Goal: Task Accomplishment & Management: Manage account settings

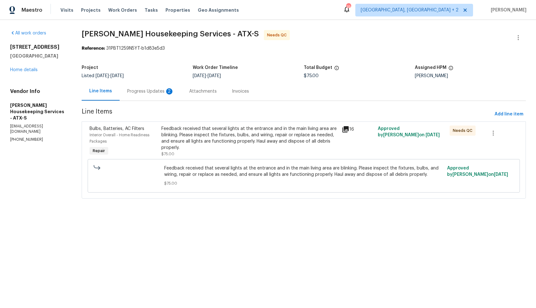
click at [141, 93] on div "Progress Updates 2" at bounding box center [150, 91] width 47 height 6
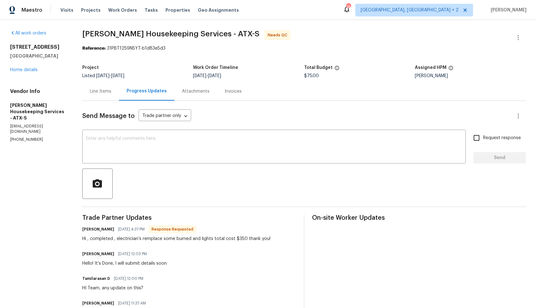
click at [103, 86] on div "Line Items" at bounding box center [100, 91] width 37 height 19
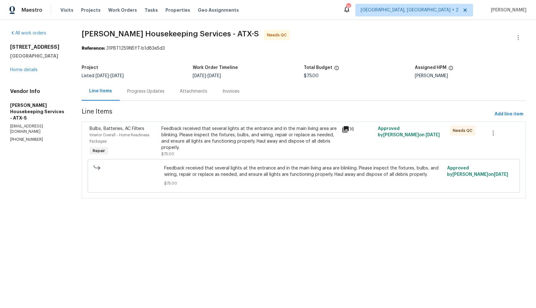
click at [233, 131] on div "Feedback received that several lights at the entrance and in the main living ar…" at bounding box center [249, 138] width 176 height 25
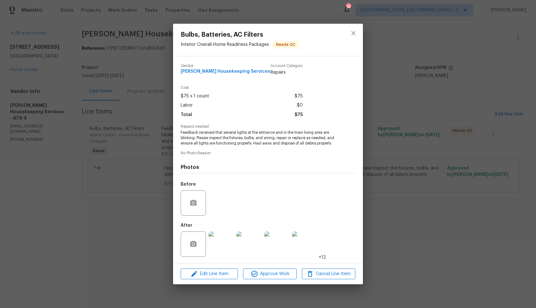
click at [223, 242] on img at bounding box center [221, 244] width 25 height 25
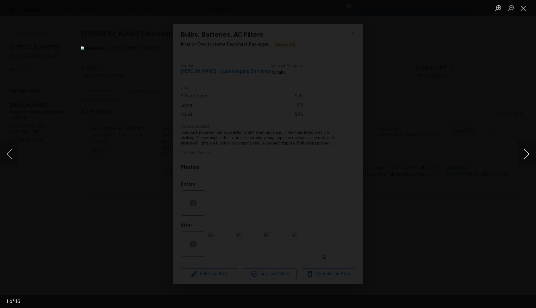
click at [529, 154] on button "Next image" at bounding box center [526, 153] width 19 height 25
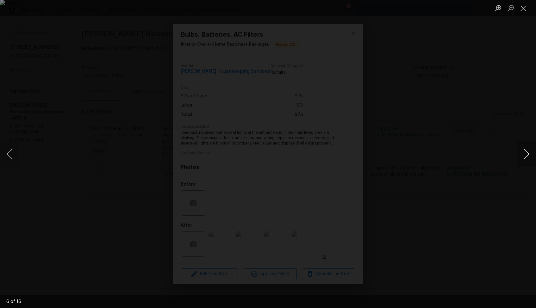
click at [529, 154] on button "Next image" at bounding box center [526, 153] width 19 height 25
click at [472, 135] on div "Lightbox" at bounding box center [268, 154] width 536 height 308
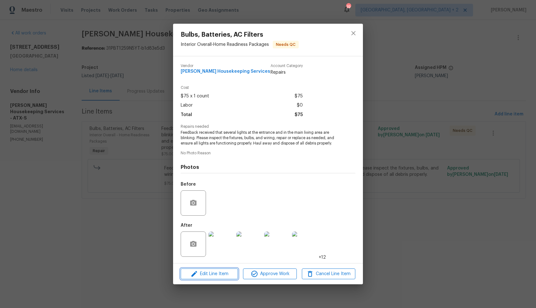
click at [202, 273] on span "Edit Line Item" at bounding box center [209, 274] width 53 height 8
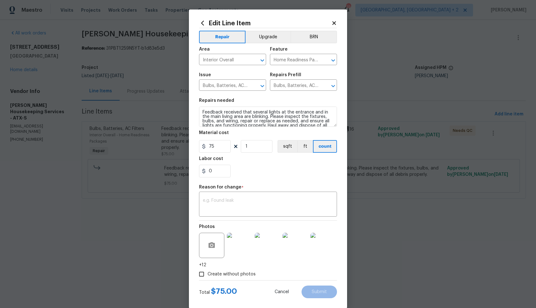
click at [426, 87] on body "Maestro Visits Projects Work Orders Tasks Properties Geo Assignments 19 Albuque…" at bounding box center [268, 108] width 536 height 217
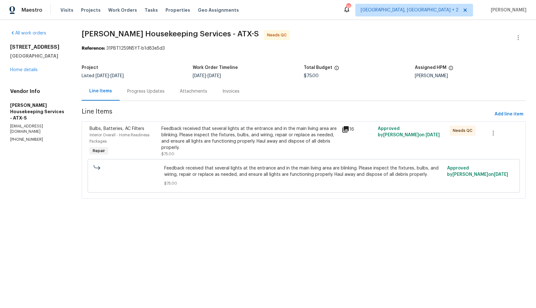
click at [161, 94] on div "Progress Updates" at bounding box center [145, 91] width 37 height 6
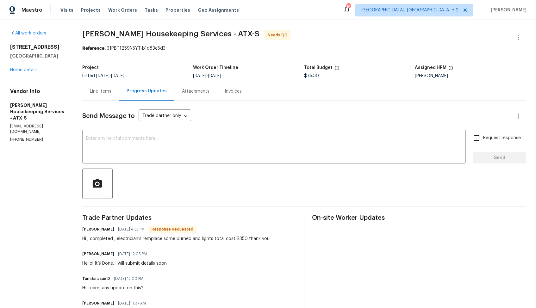
click at [104, 92] on div "Line Items" at bounding box center [101, 91] width 22 height 6
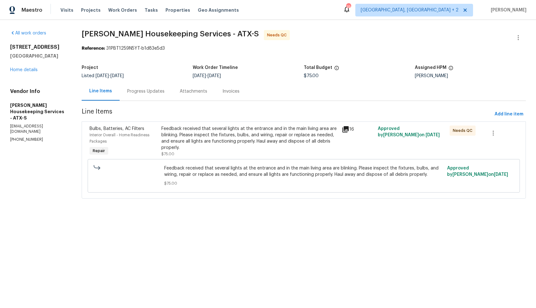
click at [208, 133] on div "Feedback received that several lights at the entrance and in the main living ar…" at bounding box center [249, 138] width 176 height 25
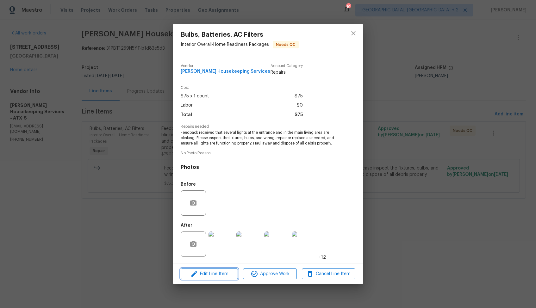
click at [212, 276] on span "Edit Line Item" at bounding box center [209, 274] width 53 height 8
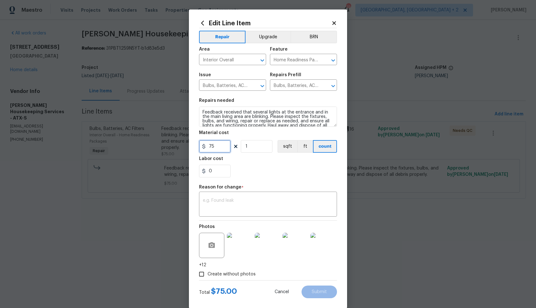
click at [223, 147] on input "75" at bounding box center [215, 146] width 32 height 13
type input "350"
click at [280, 200] on textarea at bounding box center [268, 204] width 130 height 13
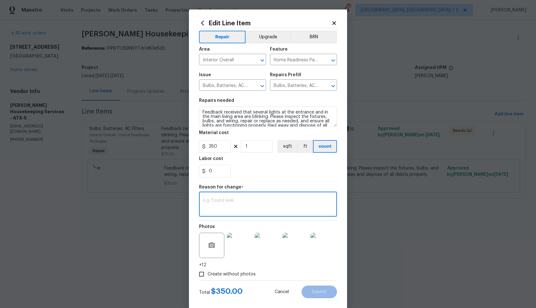
click at [239, 194] on div "x ​" at bounding box center [268, 204] width 138 height 23
paste textarea "(AM) Updated per vendor’s final cost."
type textarea "(AM) Updated per vendor’s final cost."
click at [319, 296] on button "Submit" at bounding box center [319, 292] width 35 height 13
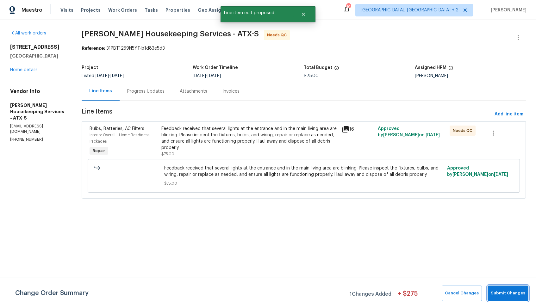
click at [501, 289] on button "Submit Changes" at bounding box center [508, 294] width 41 height 16
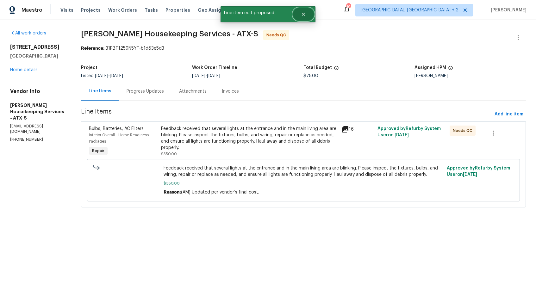
click at [305, 15] on icon "Close" at bounding box center [303, 14] width 5 height 5
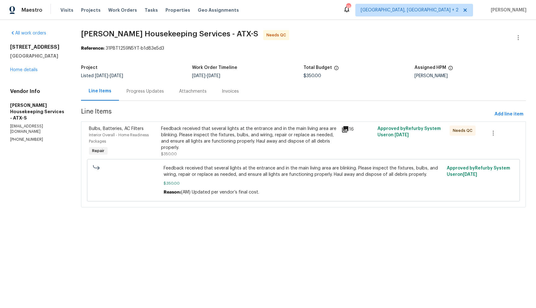
click at [148, 88] on div "Progress Updates" at bounding box center [145, 91] width 53 height 19
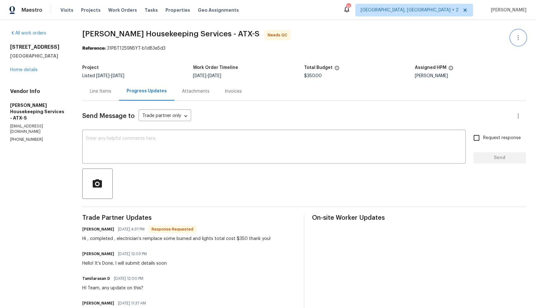
click at [518, 37] on icon "button" at bounding box center [518, 37] width 1 height 5
click at [476, 36] on li "Edit" at bounding box center [498, 38] width 68 height 10
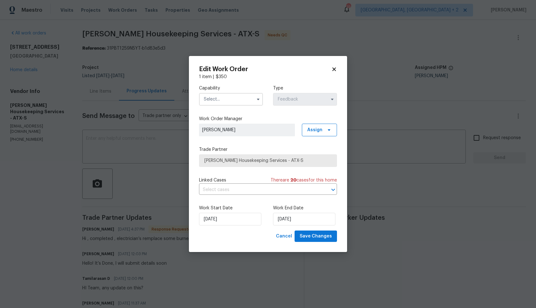
click at [249, 97] on input "text" at bounding box center [231, 99] width 64 height 13
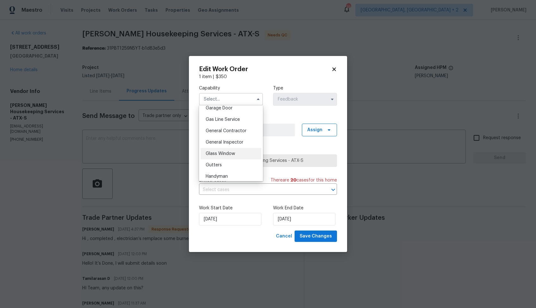
scroll to position [325, 0]
click at [224, 136] on span "Handyman" at bounding box center [217, 135] width 22 height 4
type input "Handyman"
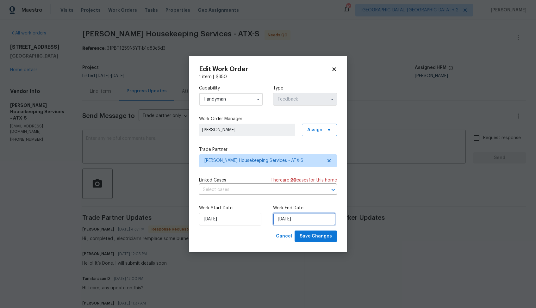
click at [292, 218] on input "15/08/2025" at bounding box center [304, 219] width 62 height 13
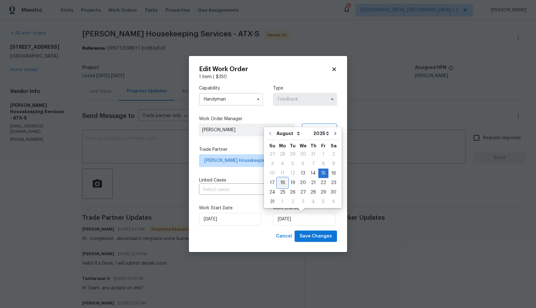
click at [284, 182] on div "18" at bounding box center [283, 183] width 10 height 9
type input "18/08/2025"
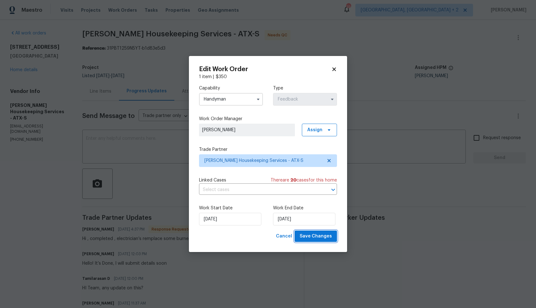
click at [311, 235] on span "Save Changes" at bounding box center [316, 237] width 32 height 8
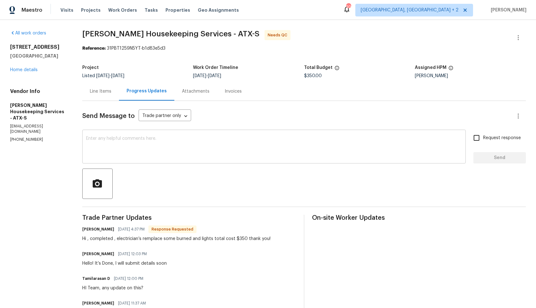
click at [297, 144] on textarea at bounding box center [274, 147] width 376 height 22
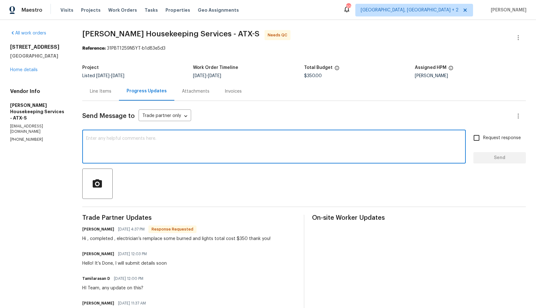
click at [159, 147] on textarea at bounding box center [274, 147] width 376 height 22
type textarea "h"
type textarea "Hi team, thank you for completing the job. Cost has been updated and the WO is …"
click at [491, 162] on button "Send" at bounding box center [500, 158] width 53 height 12
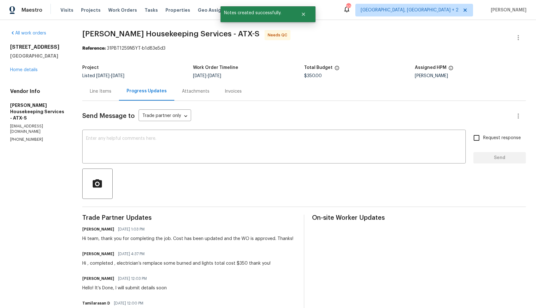
click at [94, 90] on div "Line Items" at bounding box center [101, 91] width 22 height 6
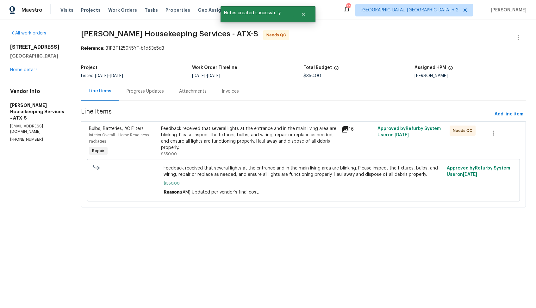
click at [241, 149] on div "Feedback received that several lights at the entrance and in the main living ar…" at bounding box center [249, 138] width 177 height 25
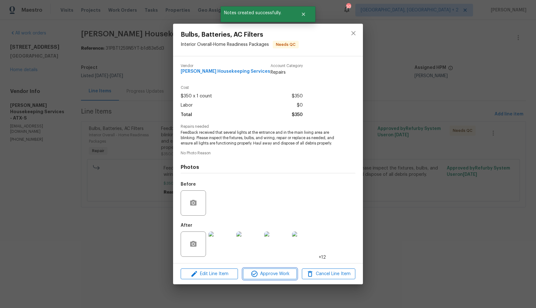
click at [251, 276] on icon "button" at bounding box center [255, 274] width 8 height 8
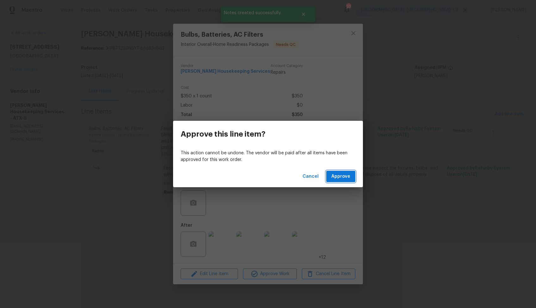
click at [346, 177] on span "Approve" at bounding box center [340, 177] width 19 height 8
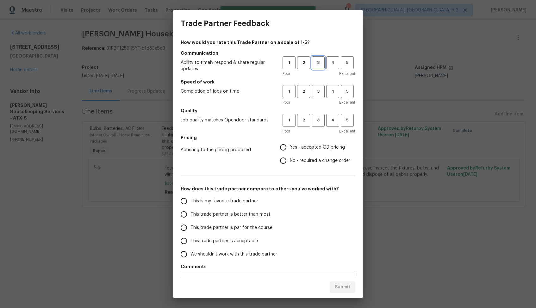
click at [320, 64] on span "3" at bounding box center [318, 62] width 12 height 7
click at [319, 90] on span "3" at bounding box center [318, 91] width 12 height 7
click at [320, 117] on span "3" at bounding box center [318, 120] width 12 height 7
click at [303, 147] on span "Yes - accepted OD pricing" at bounding box center [317, 147] width 55 height 7
click at [290, 147] on input "Yes - accepted OD pricing" at bounding box center [283, 147] width 13 height 13
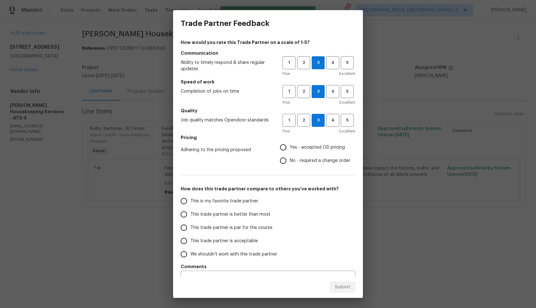
radio input "true"
click at [294, 160] on span "No - required a change order" at bounding box center [320, 161] width 60 height 7
click at [290, 160] on input "No - required a change order" at bounding box center [283, 160] width 13 height 13
radio input "true"
click at [252, 217] on span "This trade partner is better than most" at bounding box center [231, 214] width 80 height 7
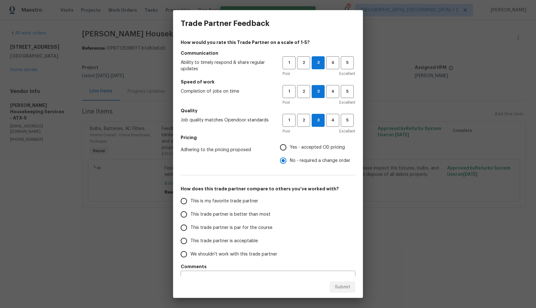
click at [191, 217] on input "This trade partner is better than most" at bounding box center [183, 214] width 13 height 13
click at [336, 286] on span "Submit" at bounding box center [343, 288] width 16 height 8
radio input "true"
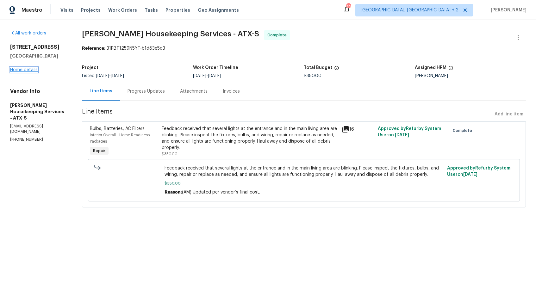
click at [23, 68] on link "Home details" at bounding box center [24, 70] width 28 height 4
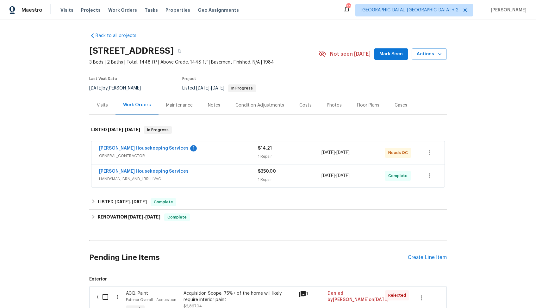
click at [175, 149] on div "[PERSON_NAME] Housekeeping Services 1" at bounding box center [178, 149] width 159 height 8
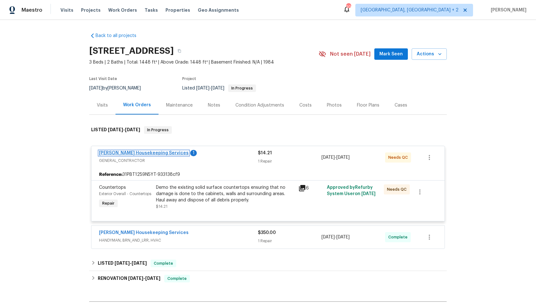
click at [138, 155] on link "[PERSON_NAME] Housekeeping Services" at bounding box center [144, 153] width 90 height 4
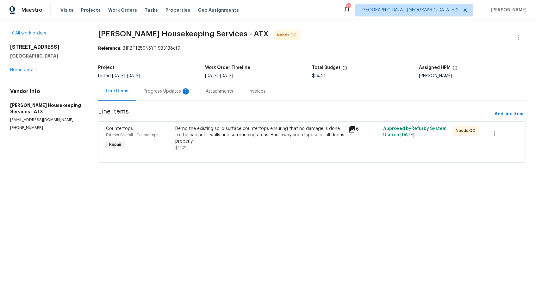
click at [183, 90] on div "1" at bounding box center [186, 91] width 6 height 6
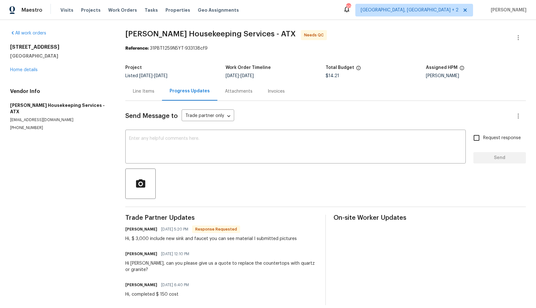
scroll to position [1, 0]
